Goal: Task Accomplishment & Management: Manage account settings

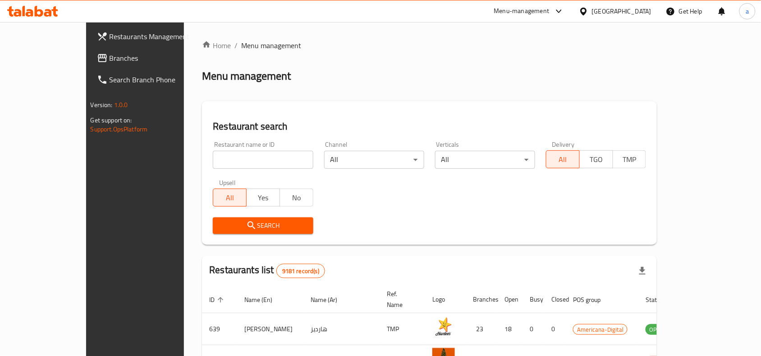
click at [110, 57] on span "Branches" at bounding box center [158, 58] width 96 height 11
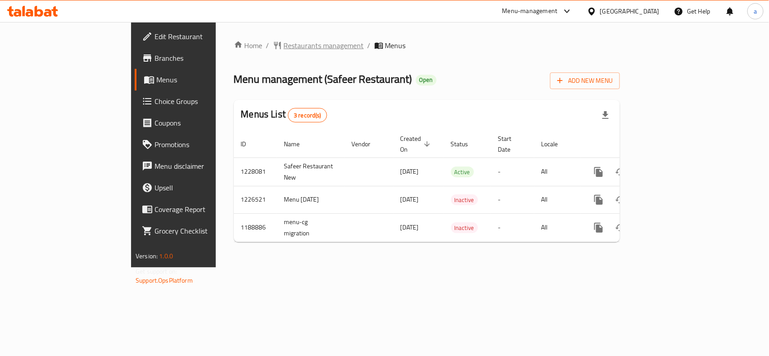
click at [284, 45] on span "Restaurants management" at bounding box center [324, 45] width 80 height 11
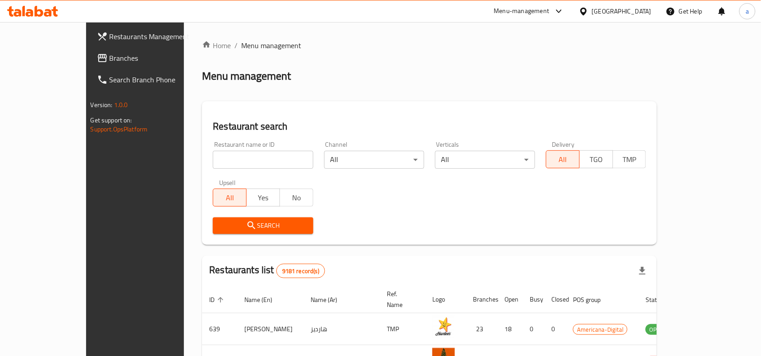
click at [213, 156] on input "search" at bounding box center [263, 160] width 100 height 18
paste input "624985"
type input "624985"
click button "Search" at bounding box center [263, 226] width 100 height 17
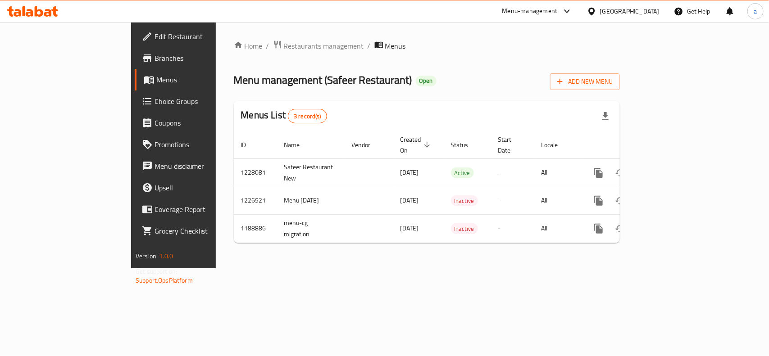
click at [135, 27] on link "Edit Restaurant" at bounding box center [197, 37] width 125 height 22
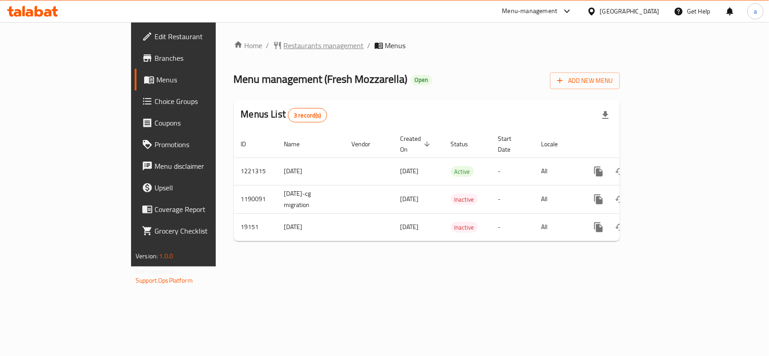
click at [284, 44] on span "Restaurants management" at bounding box center [324, 45] width 80 height 11
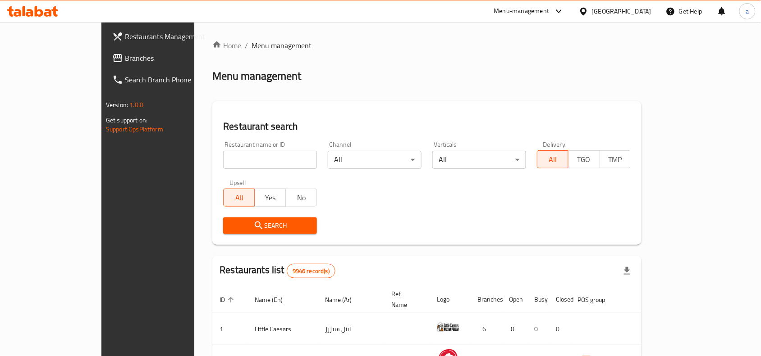
click at [223, 159] on input "search" at bounding box center [270, 160] width 94 height 18
paste input "10274"
type input "10274"
click button "Search" at bounding box center [270, 226] width 94 height 17
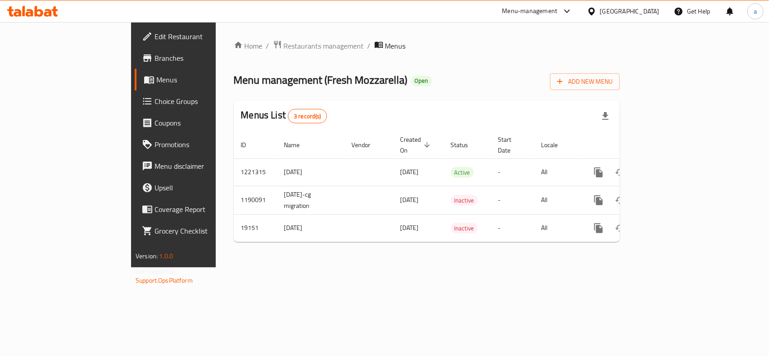
click at [155, 32] on span "Edit Restaurant" at bounding box center [204, 36] width 98 height 11
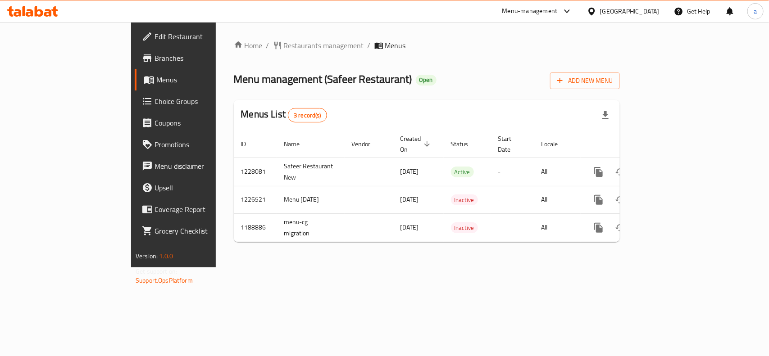
click at [642, 5] on div "[GEOGRAPHIC_DATA]" at bounding box center [623, 11] width 87 height 22
click at [648, 12] on div "Qatar" at bounding box center [629, 11] width 59 height 10
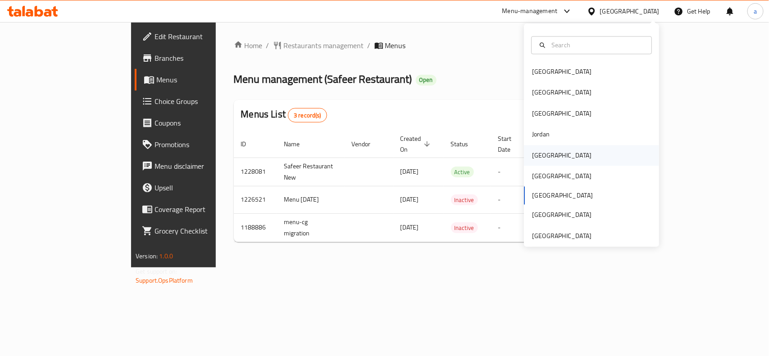
click at [536, 158] on div "Kuwait" at bounding box center [561, 156] width 59 height 10
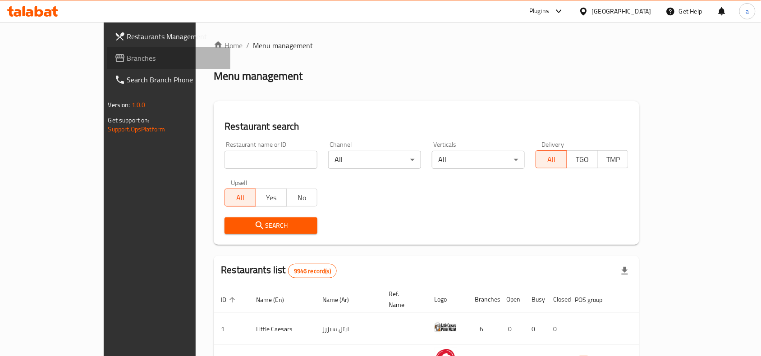
click at [127, 55] on span "Branches" at bounding box center [175, 58] width 96 height 11
